Goal: Information Seeking & Learning: Learn about a topic

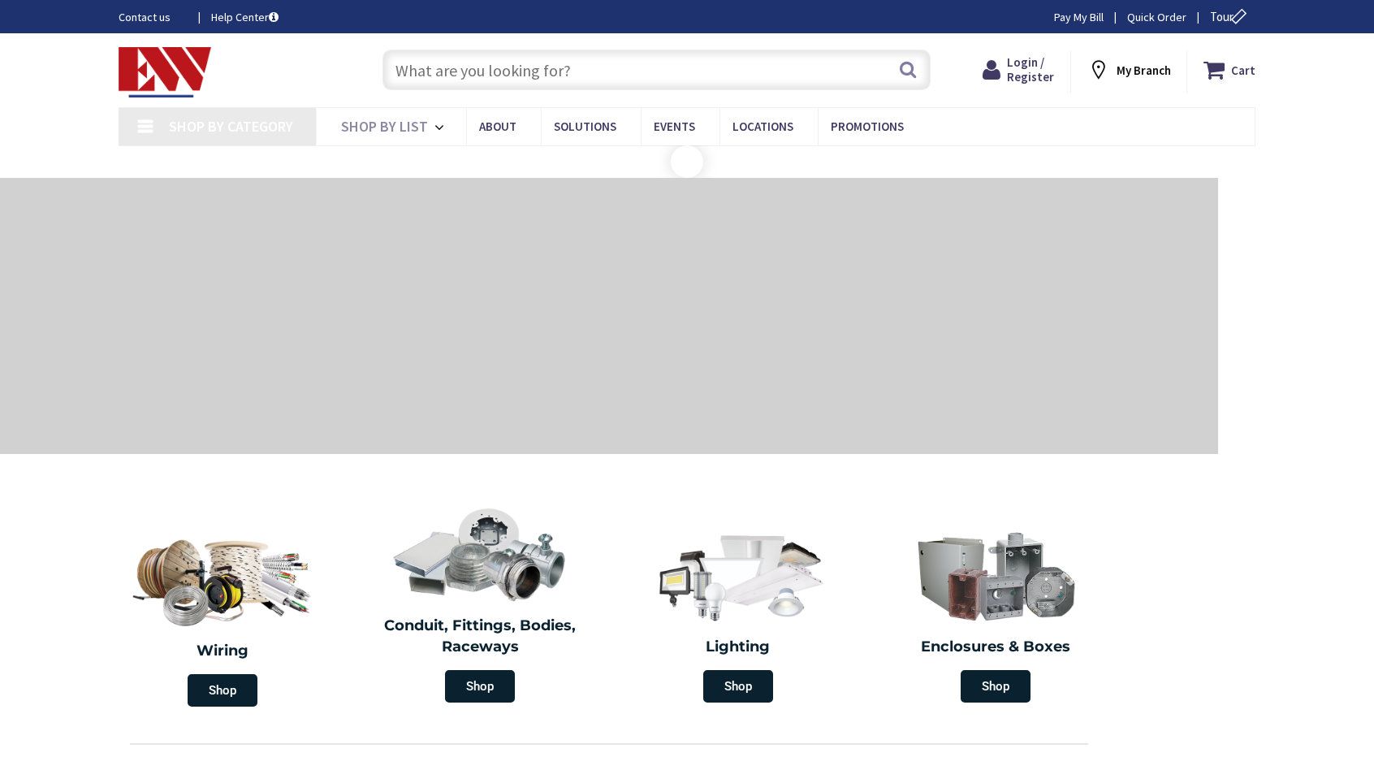
click at [660, 63] on input "text" at bounding box center [657, 70] width 548 height 41
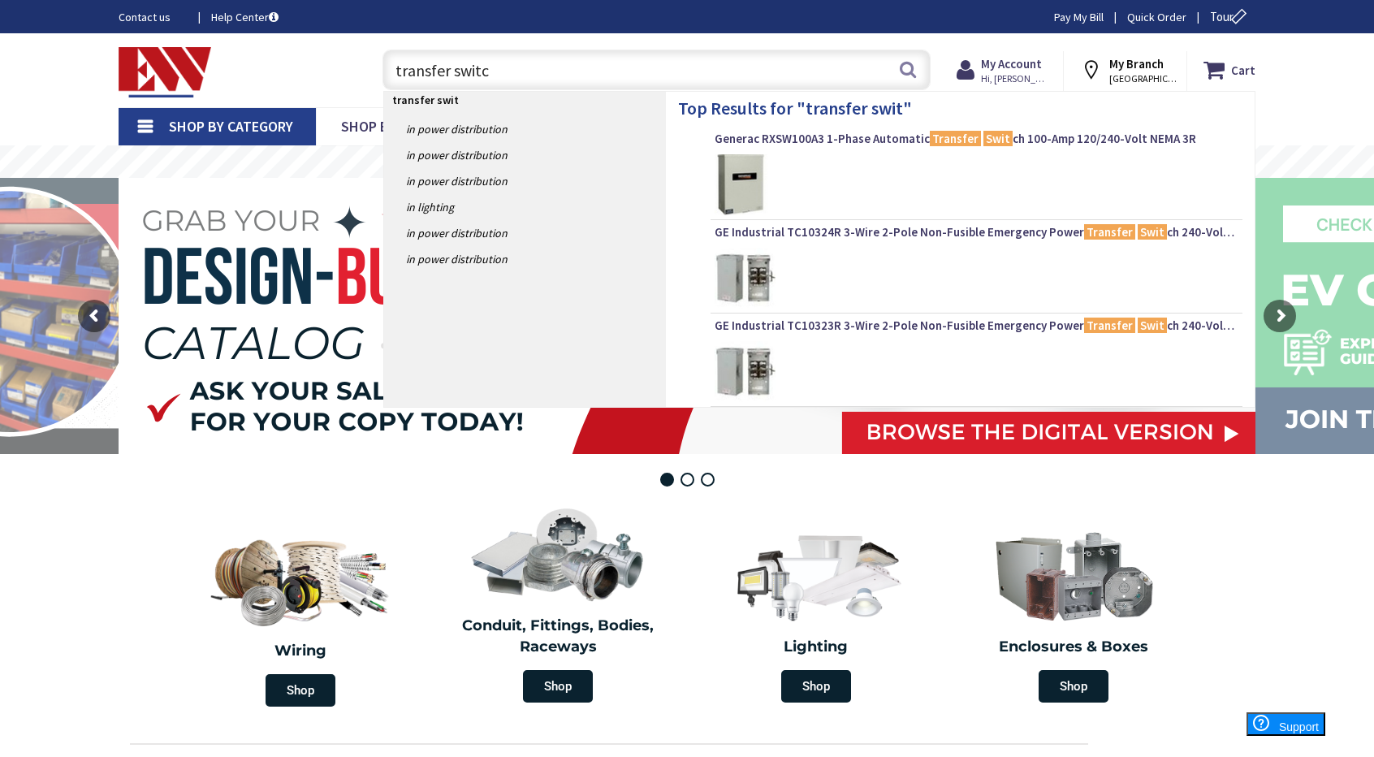
type input "transfer switch"
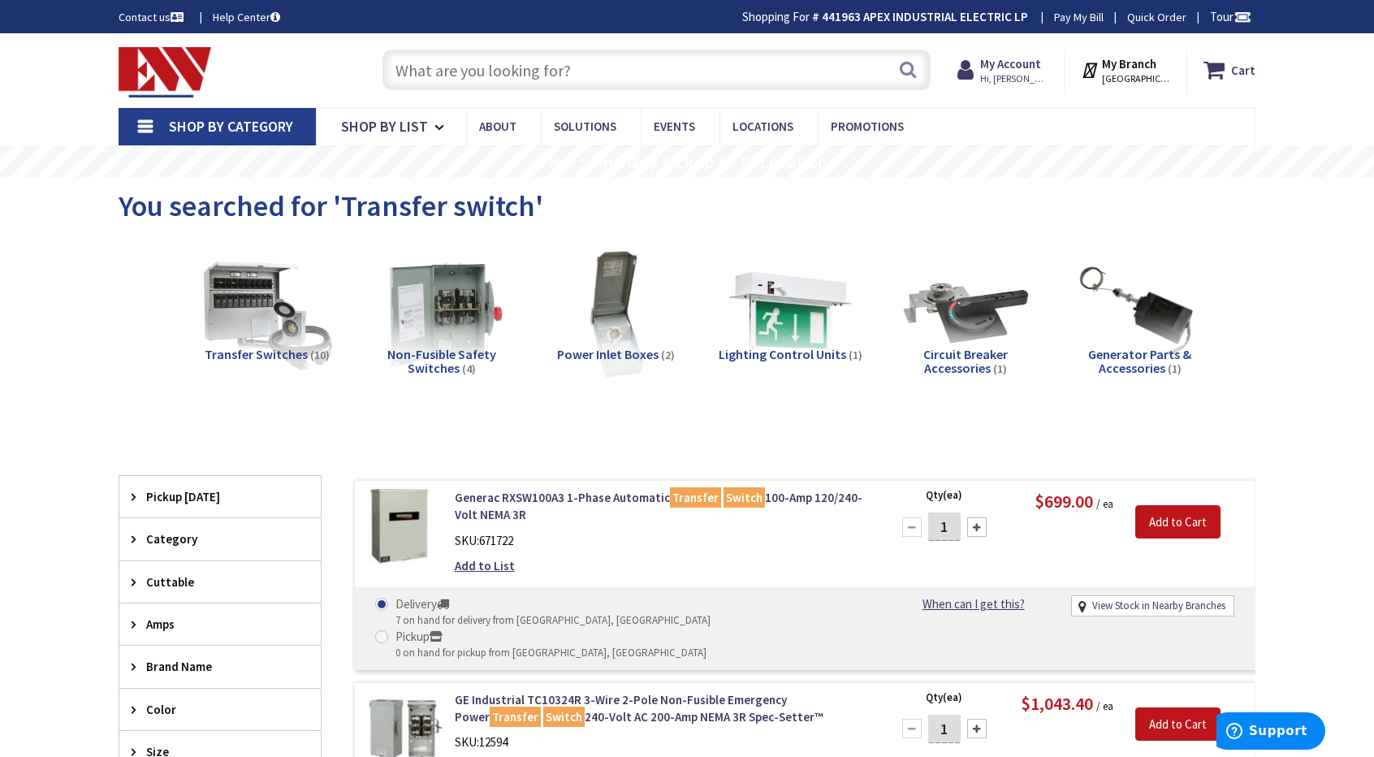
click at [516, 73] on input "text" at bounding box center [657, 70] width 548 height 41
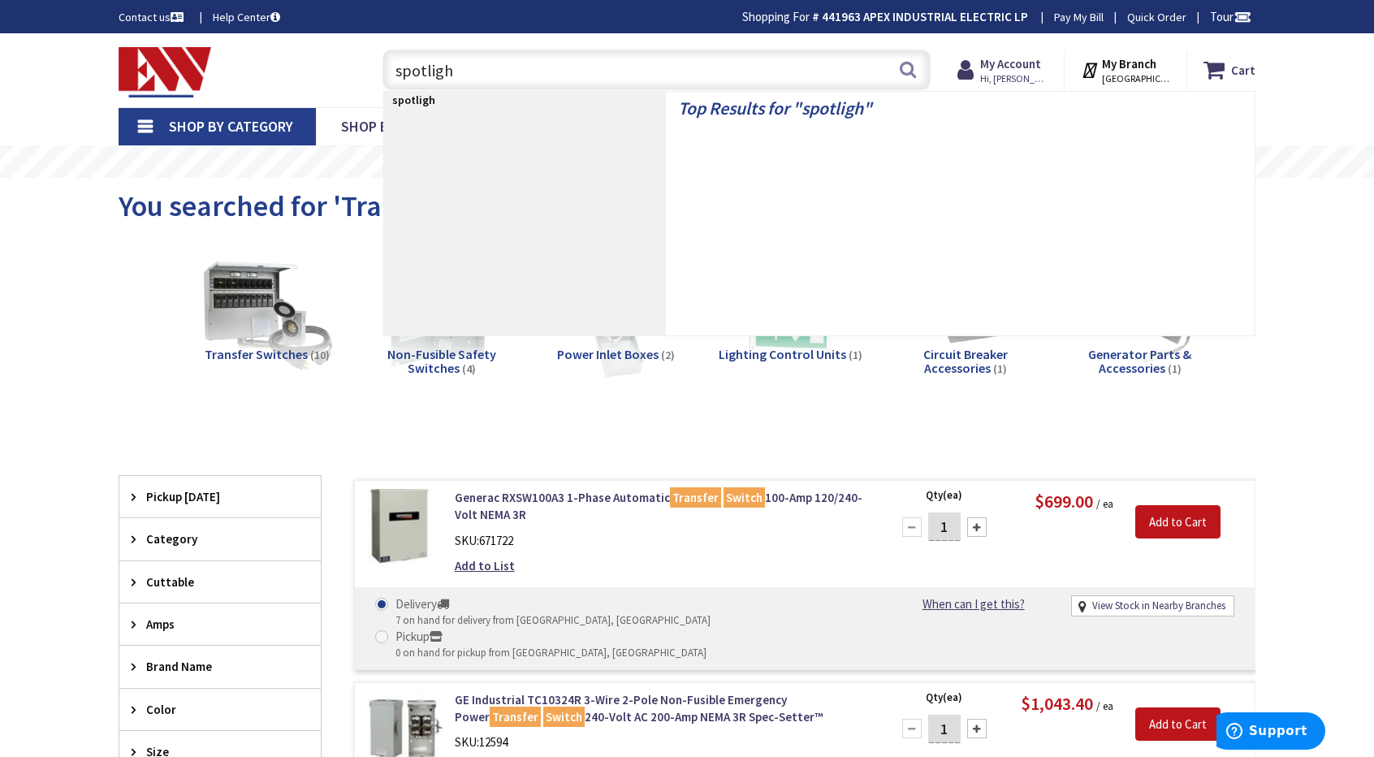
type input "spotlight"
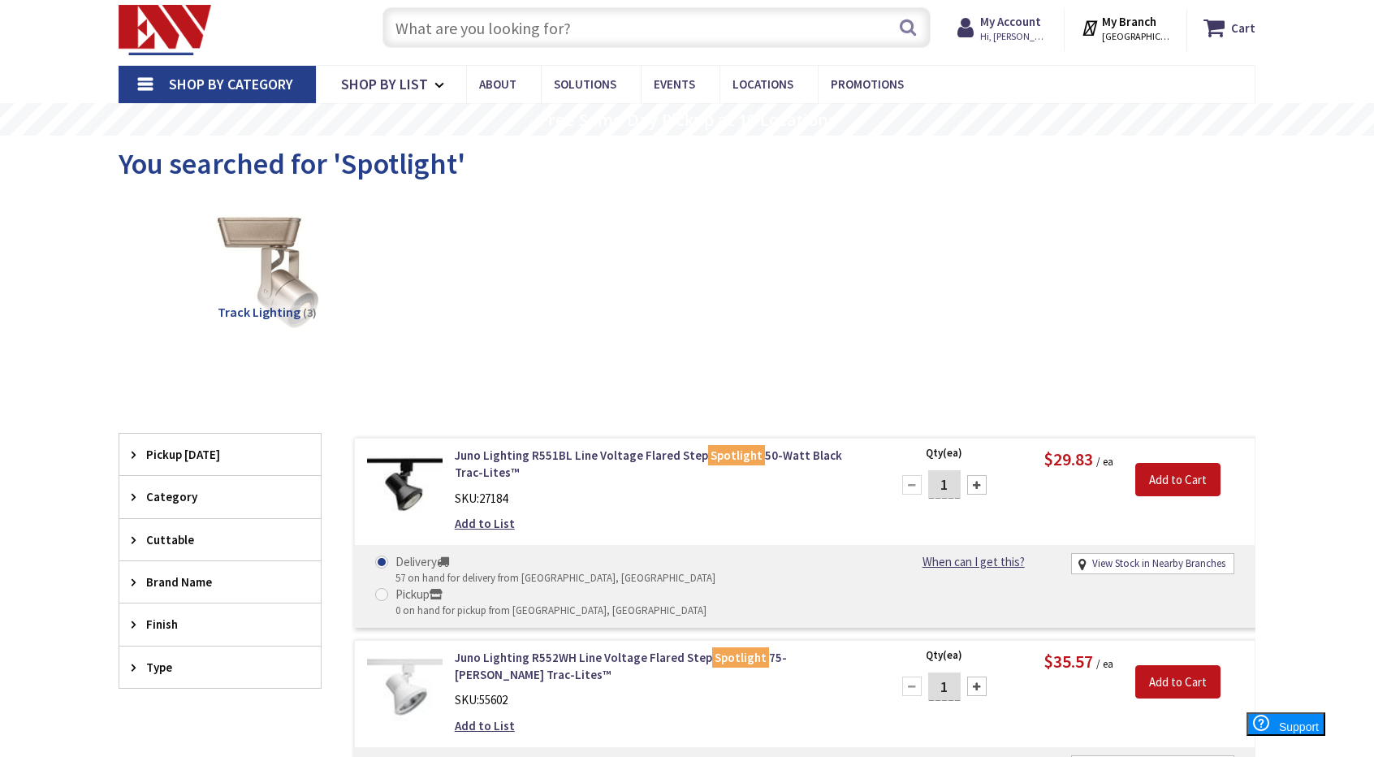
click at [450, 48] on input "text" at bounding box center [657, 27] width 548 height 41
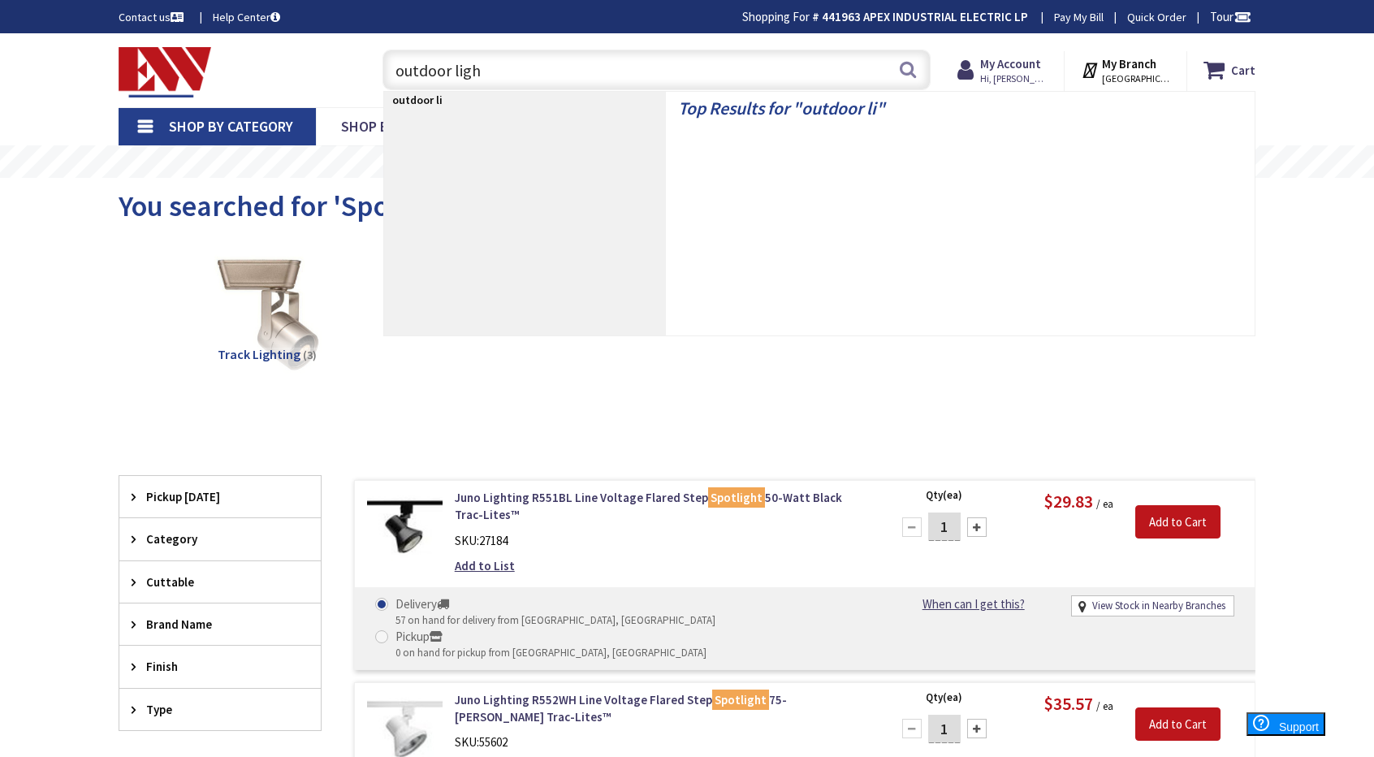
type input "outdoor light"
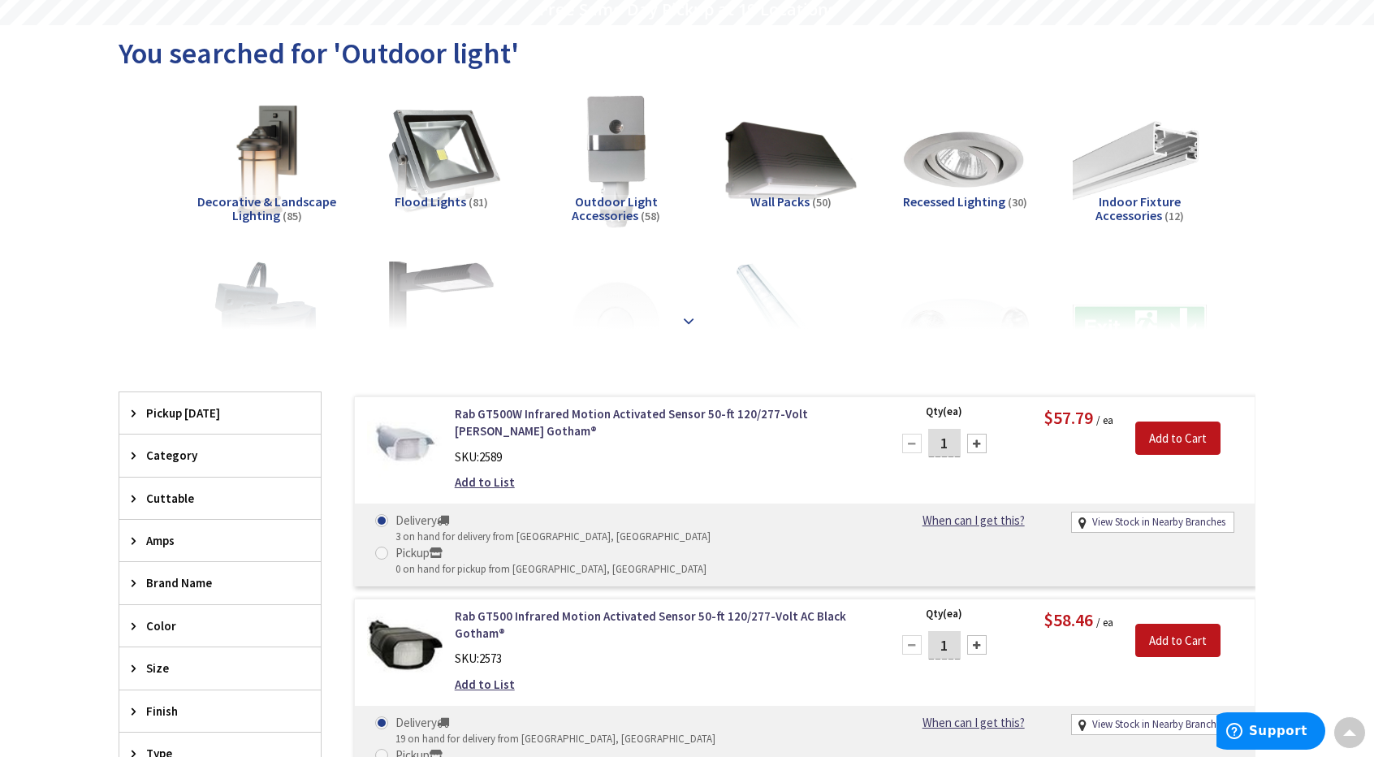
click at [689, 309] on div at bounding box center [687, 284] width 1056 height 89
click at [687, 312] on strong at bounding box center [688, 321] width 19 height 18
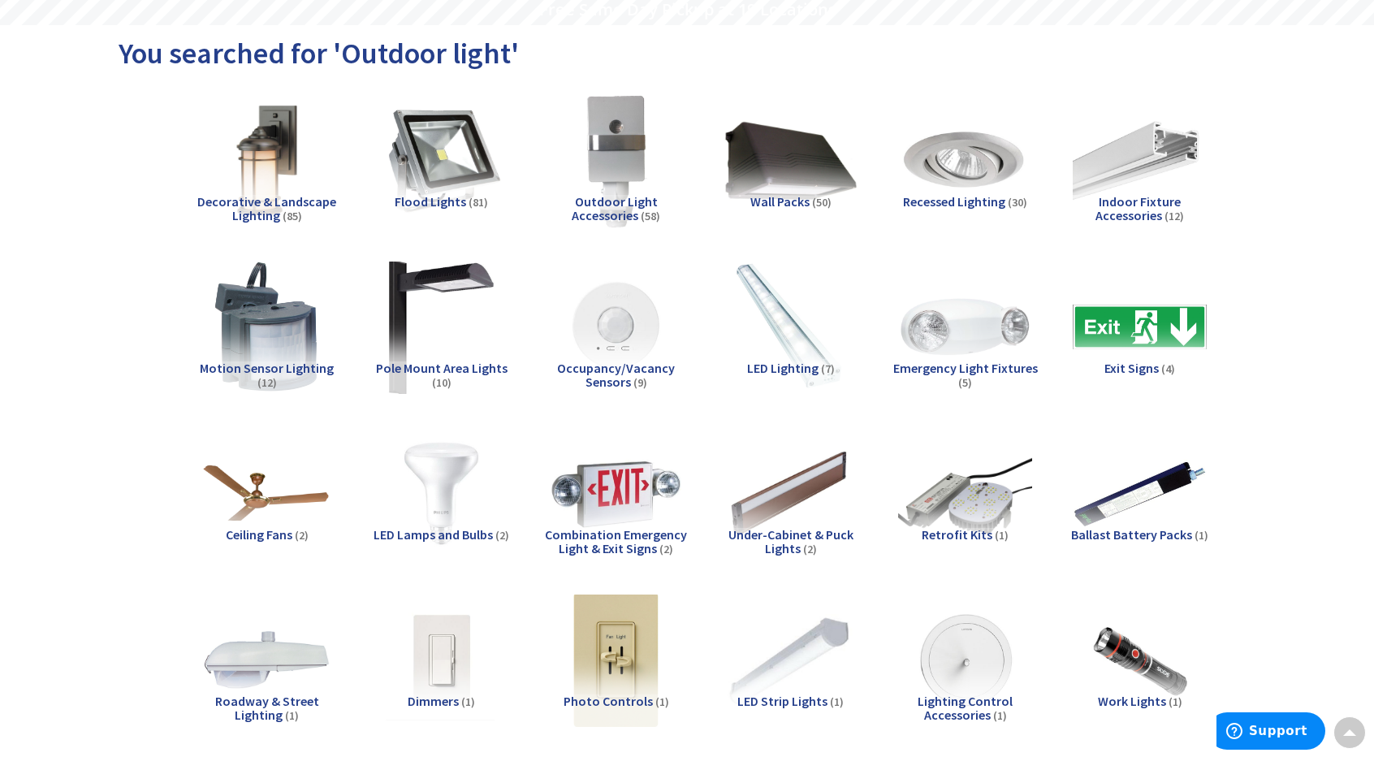
scroll to position [397, 0]
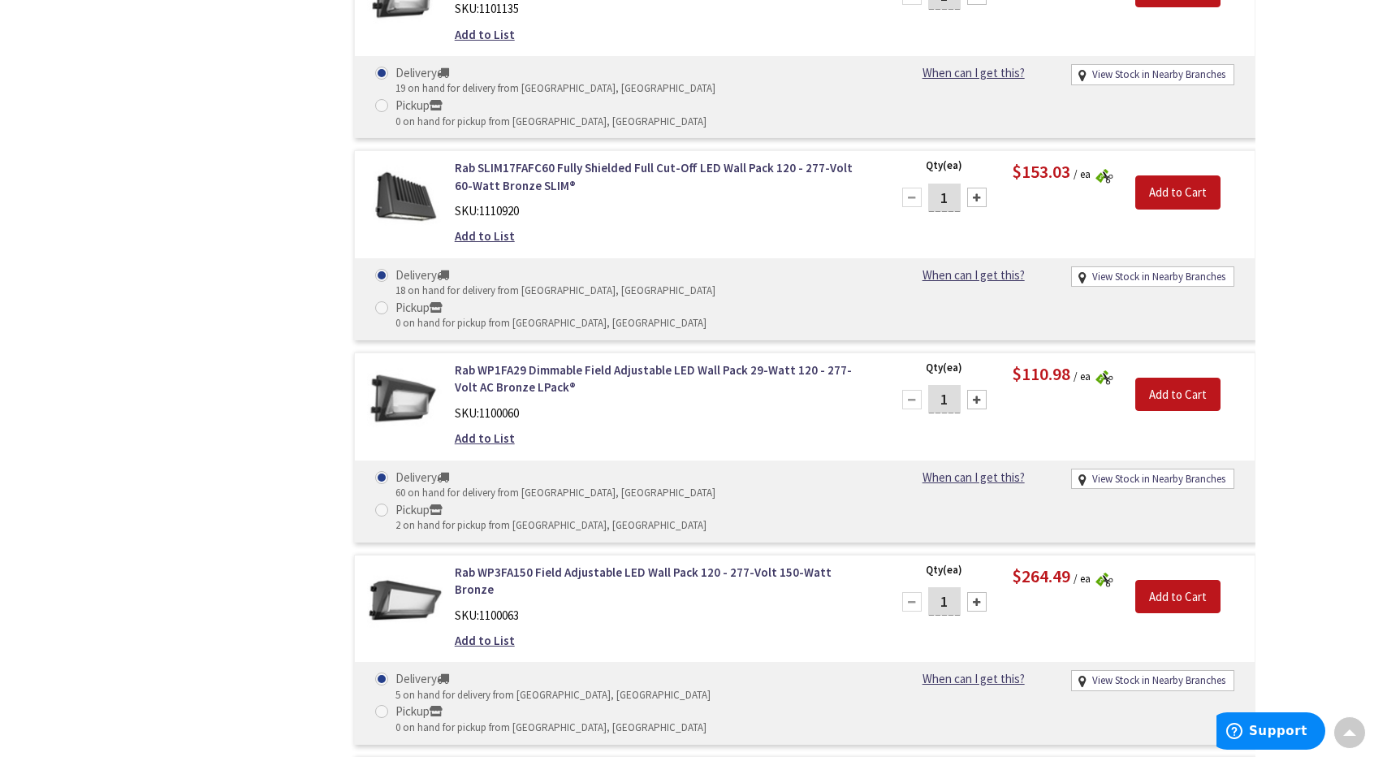
scroll to position [3079, 0]
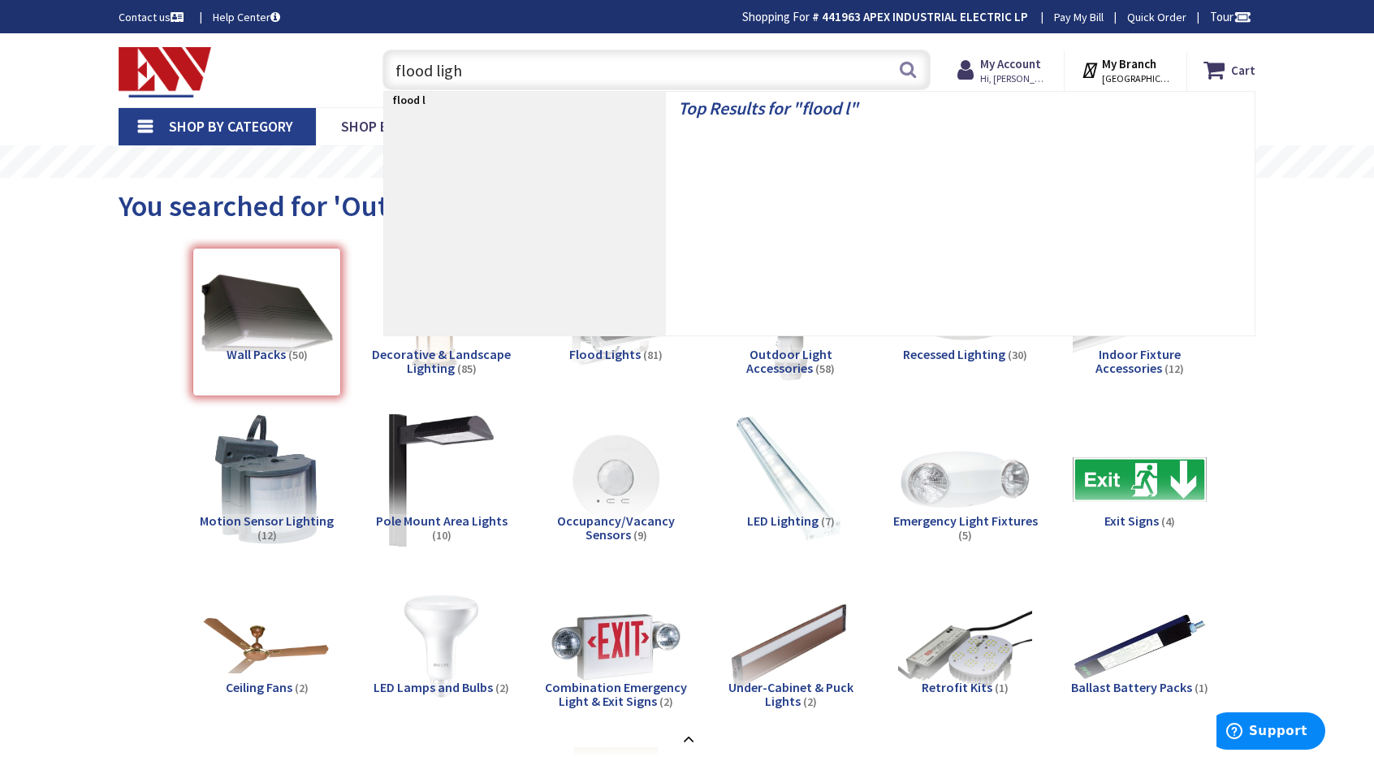
type input "flood light"
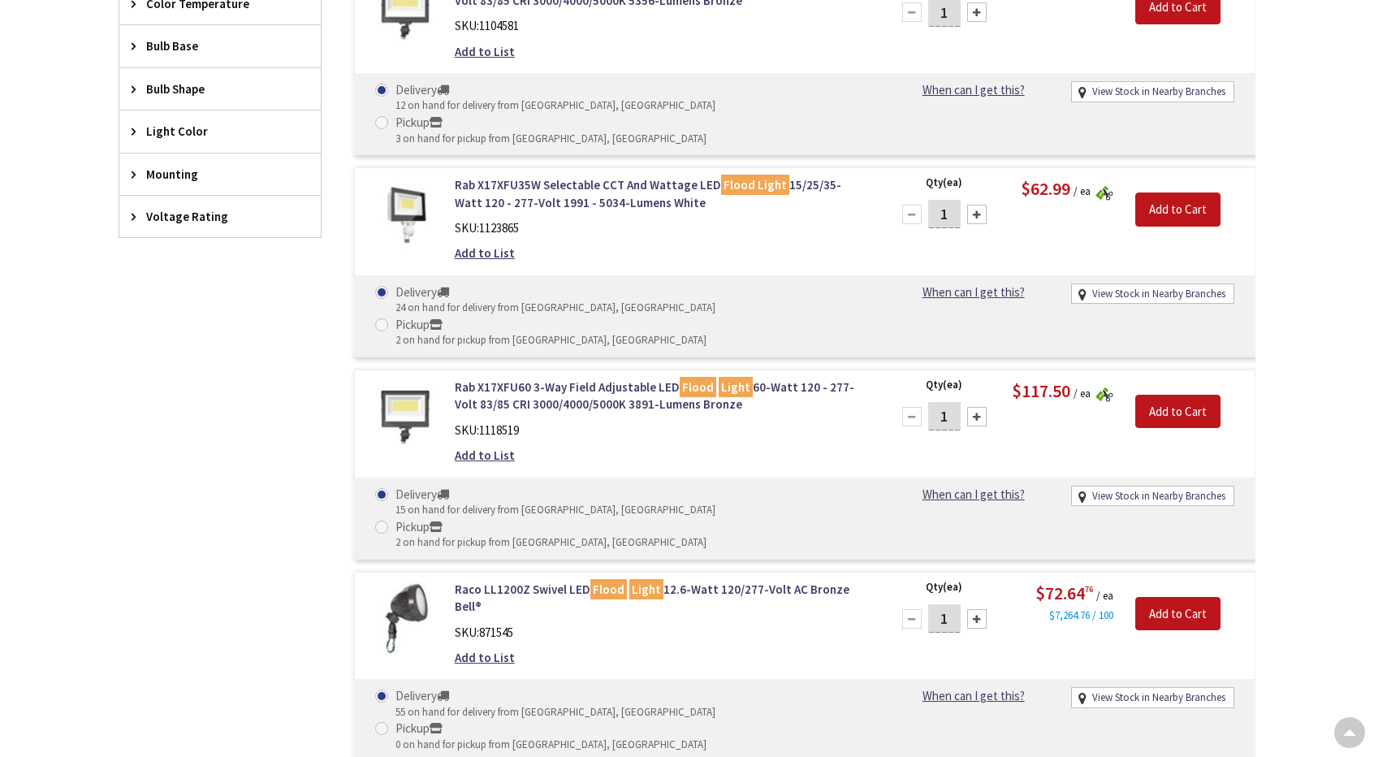
scroll to position [1621, 0]
